Goal: Navigation & Orientation: Find specific page/section

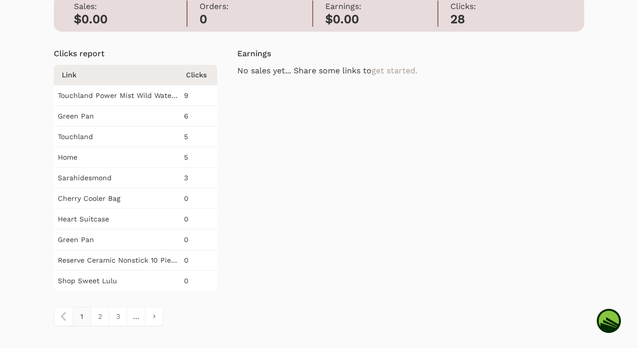
scroll to position [226, 0]
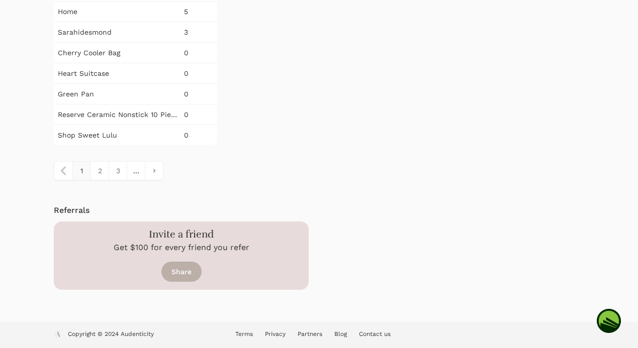
click at [177, 278] on link "Share" at bounding box center [181, 272] width 40 height 20
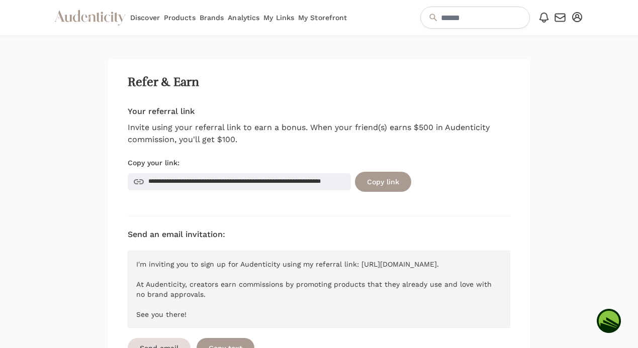
click at [89, 21] on icon at bounding box center [88, 19] width 15 height 8
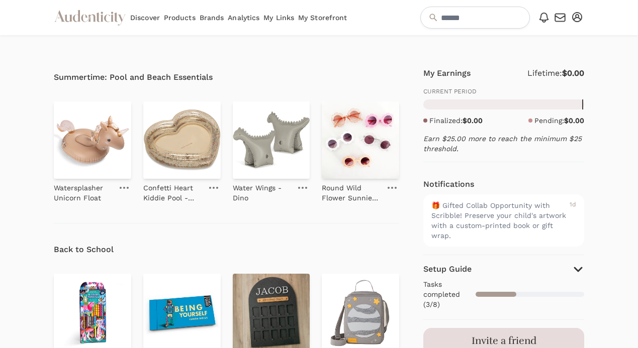
click at [320, 18] on link "My Storefront" at bounding box center [322, 17] width 49 height 35
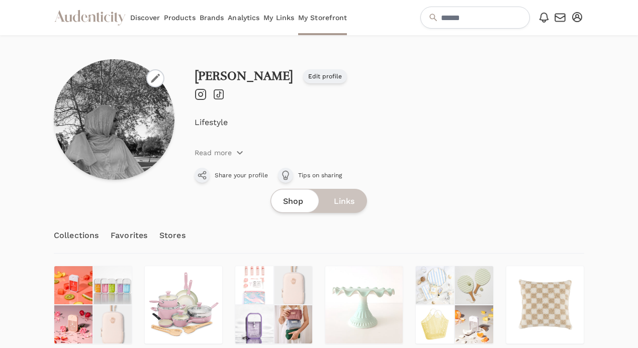
click at [235, 21] on link "Analytics" at bounding box center [244, 17] width 32 height 35
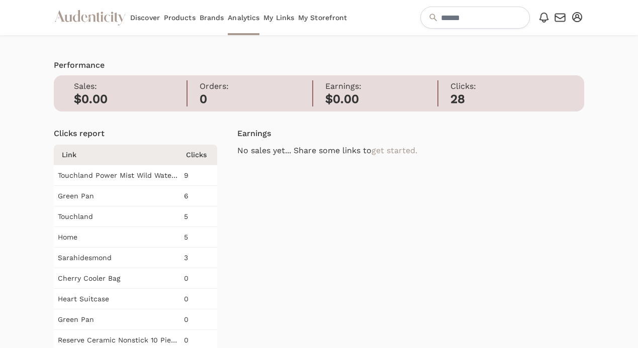
click at [321, 14] on link "My Storefront" at bounding box center [322, 17] width 49 height 35
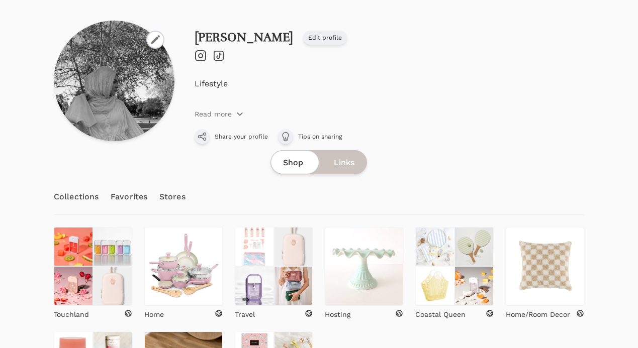
scroll to position [170, 0]
